Goal: Task Accomplishment & Management: Use online tool/utility

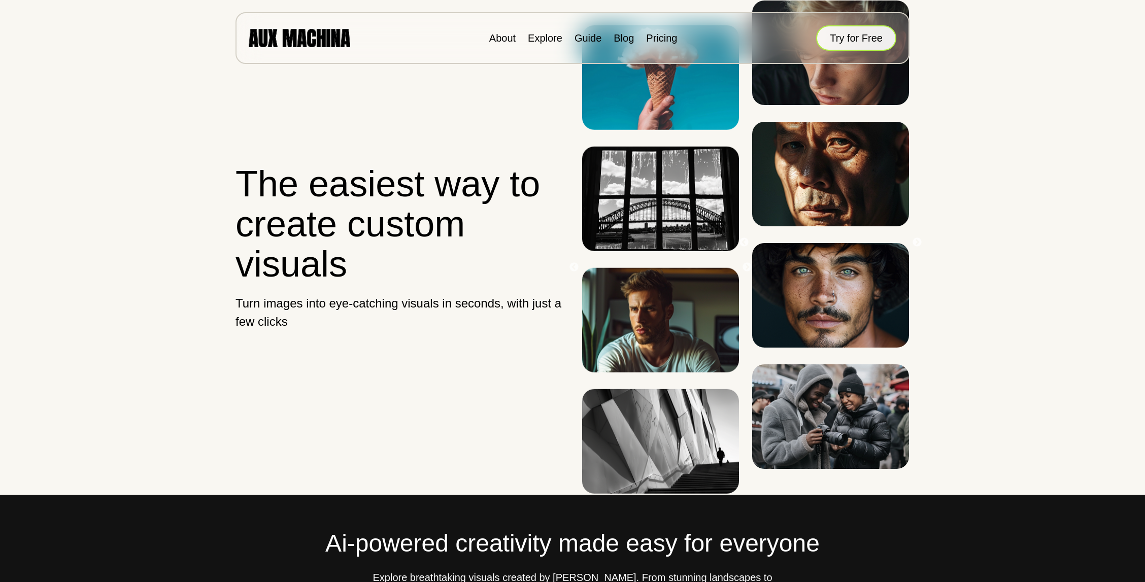
click at [871, 21] on div "About Explore Guide Blog Pricing Try for Free" at bounding box center [572, 38] width 674 height 52
click at [861, 35] on button "Try for Free" at bounding box center [856, 37] width 80 height 25
